Goal: Use online tool/utility: Use online tool/utility

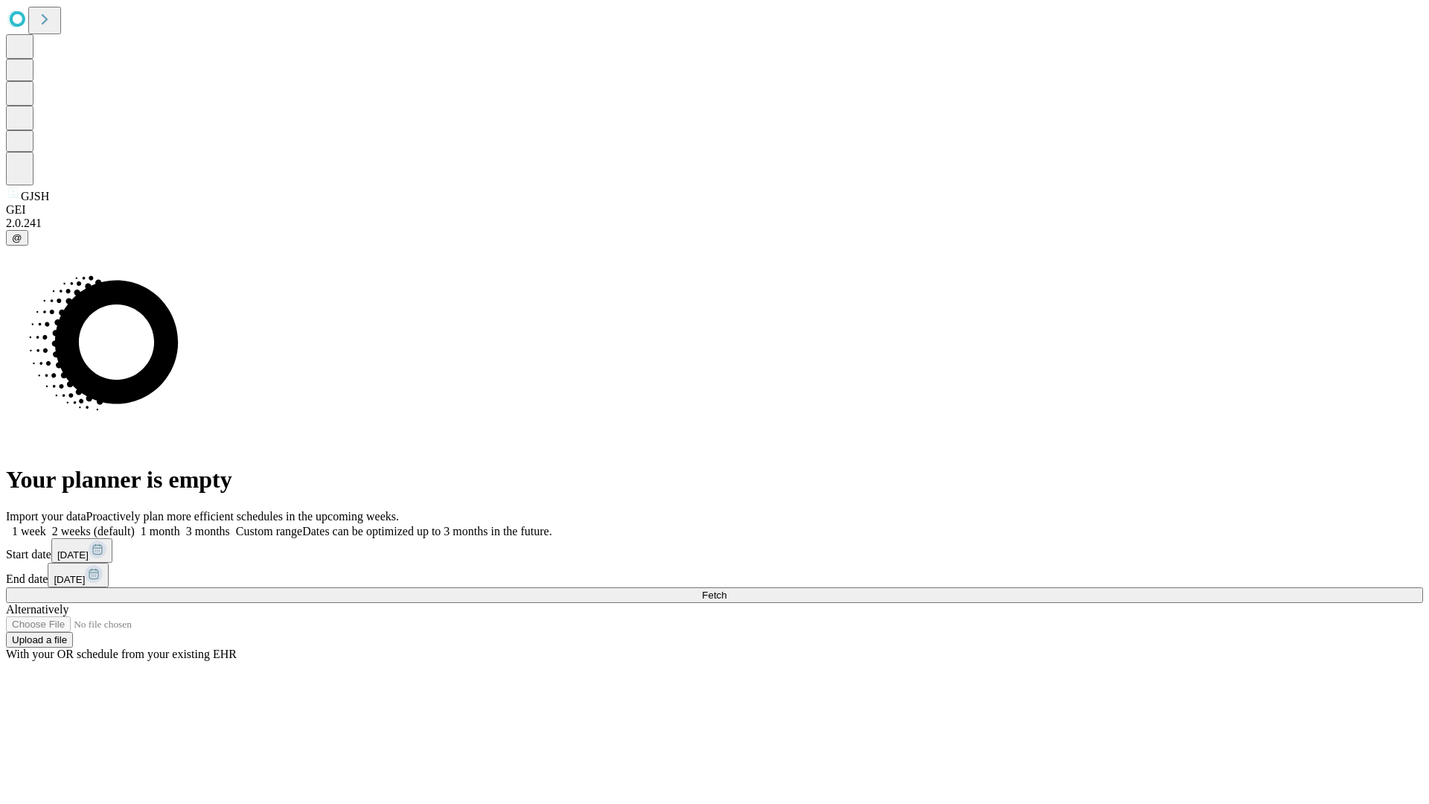
click at [727, 590] on span "Fetch" at bounding box center [714, 595] width 25 height 11
